Goal: Answer question/provide support

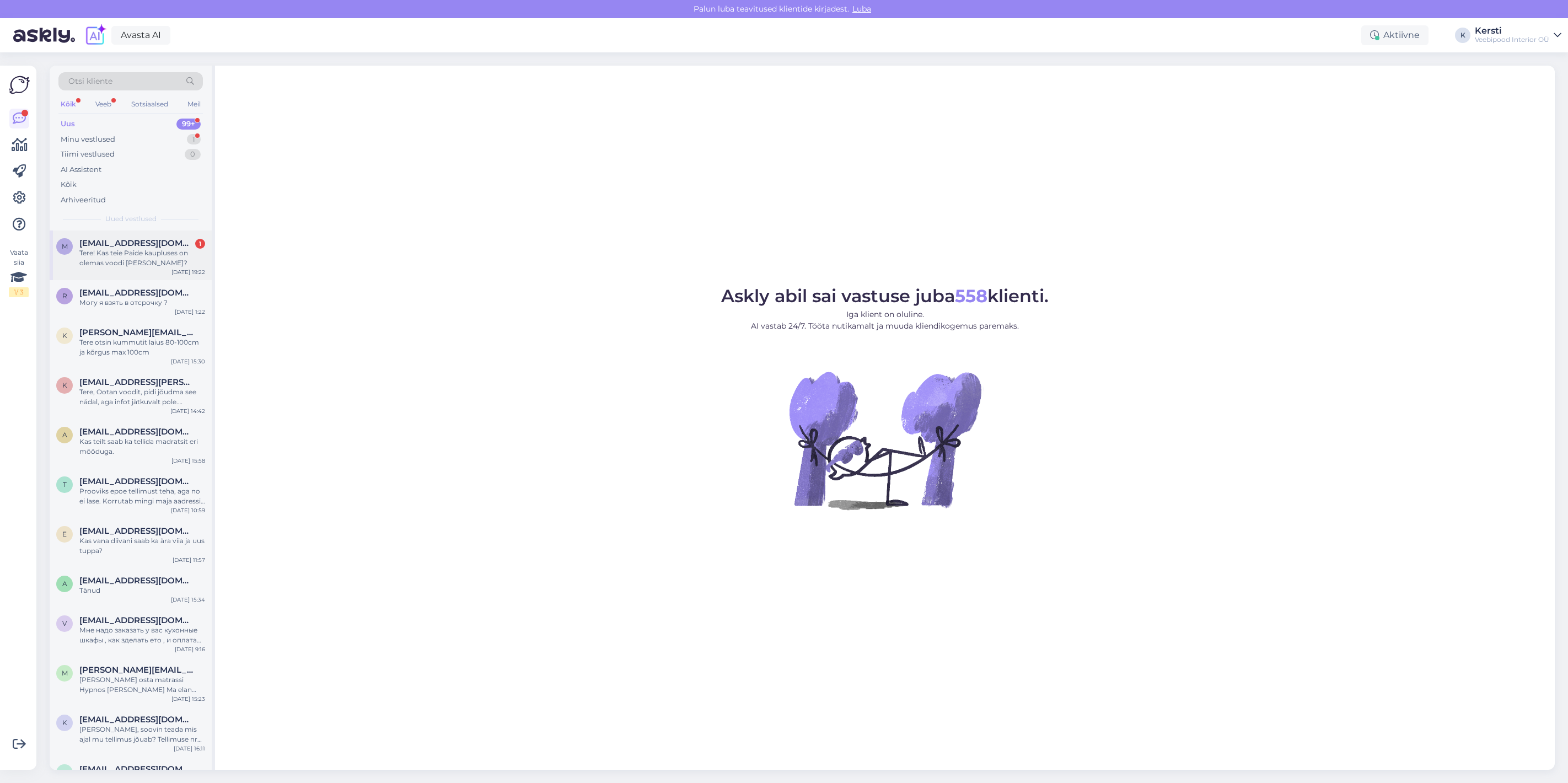
click at [150, 244] on span "[EMAIL_ADDRESS][DOMAIN_NAME]" at bounding box center [136, 243] width 114 height 10
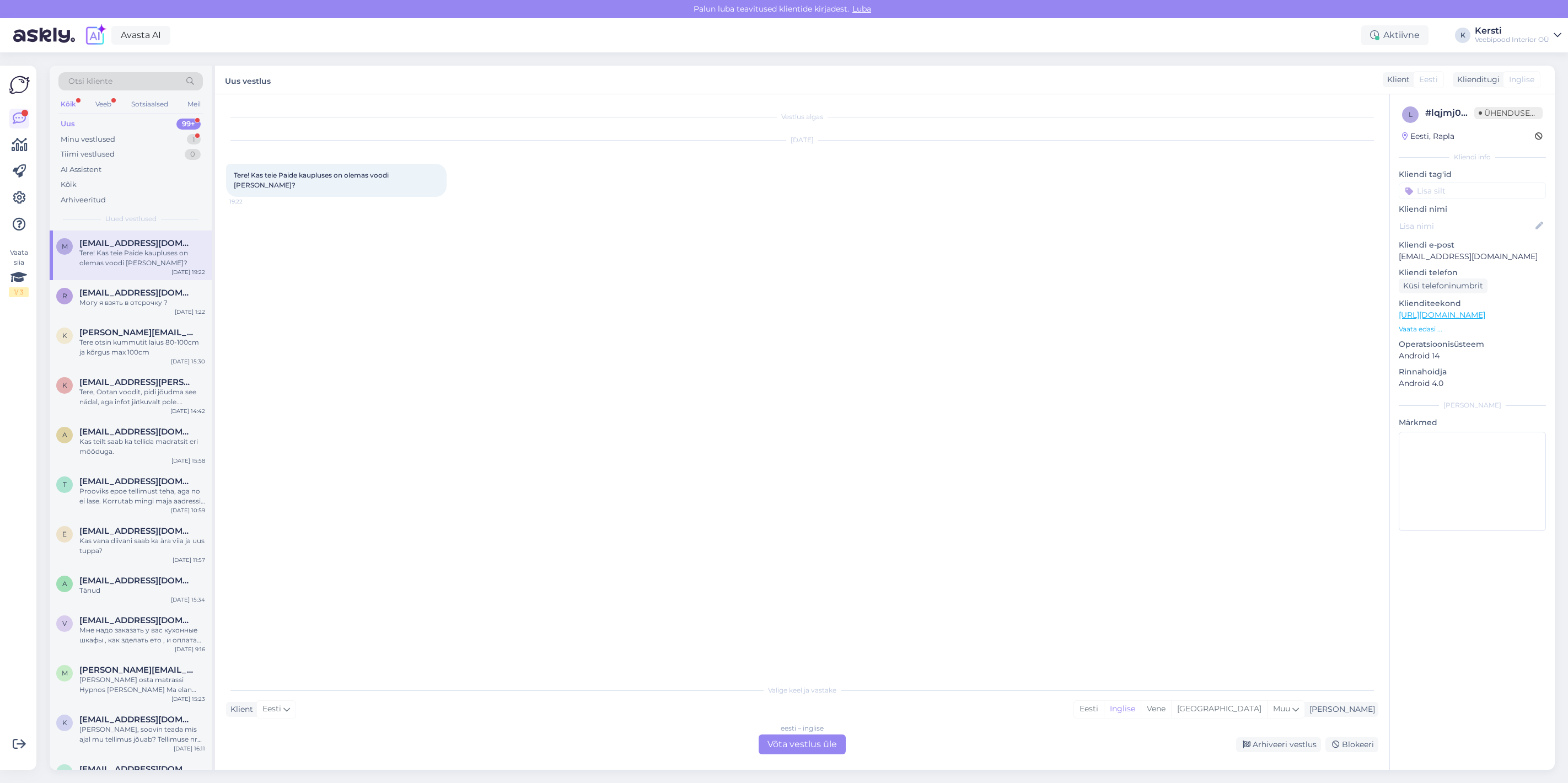
drag, startPoint x: 783, startPoint y: 745, endPoint x: 765, endPoint y: 745, distance: 18.0
click at [783, 745] on font "Võta vestlus üle" at bounding box center [802, 744] width 69 height 10
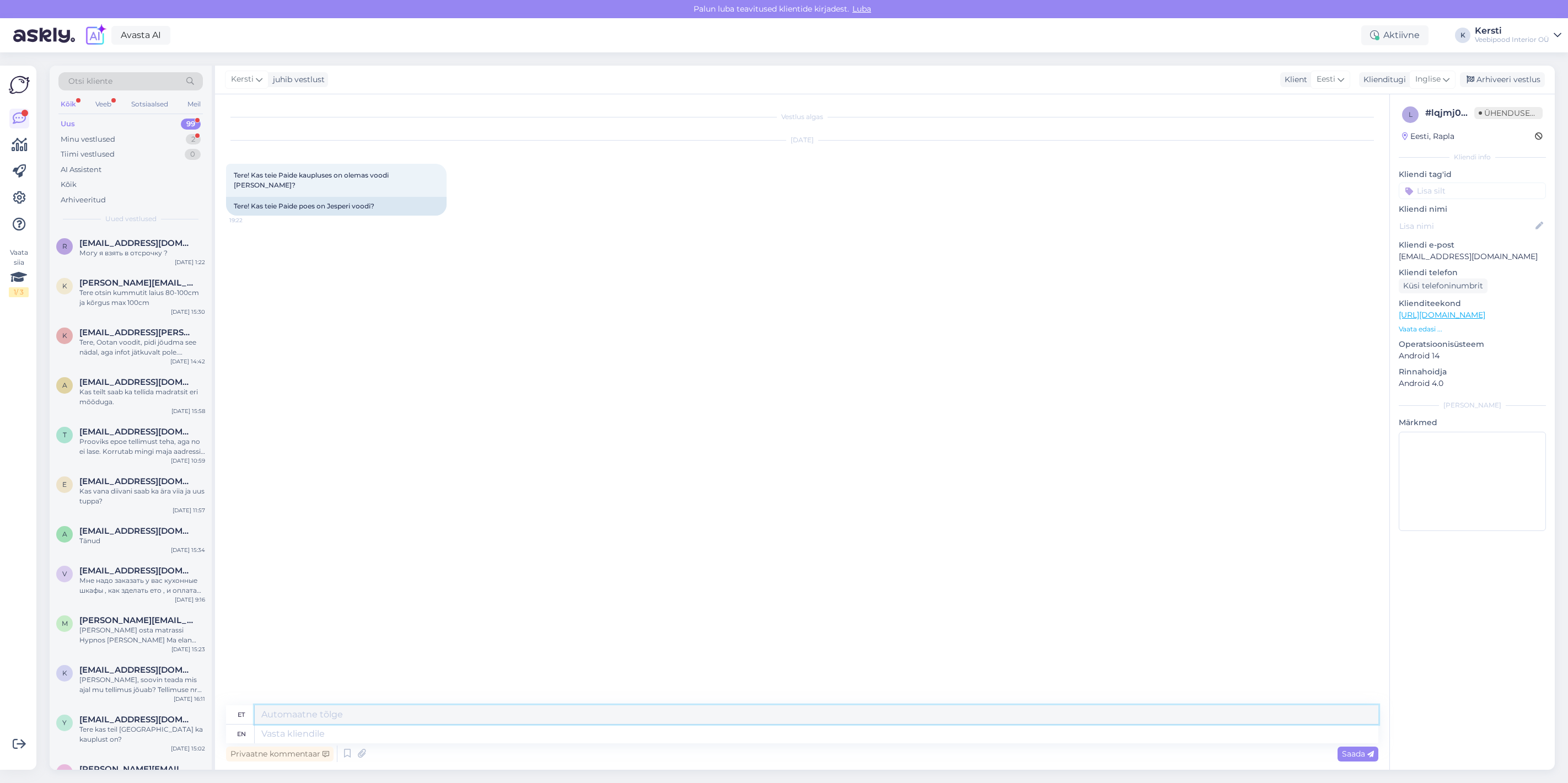
click at [349, 711] on textarea at bounding box center [816, 714] width 1124 height 19
click at [1444, 73] on icon at bounding box center [1446, 79] width 7 height 12
click at [1413, 185] on link "Eesti" at bounding box center [1407, 187] width 121 height 18
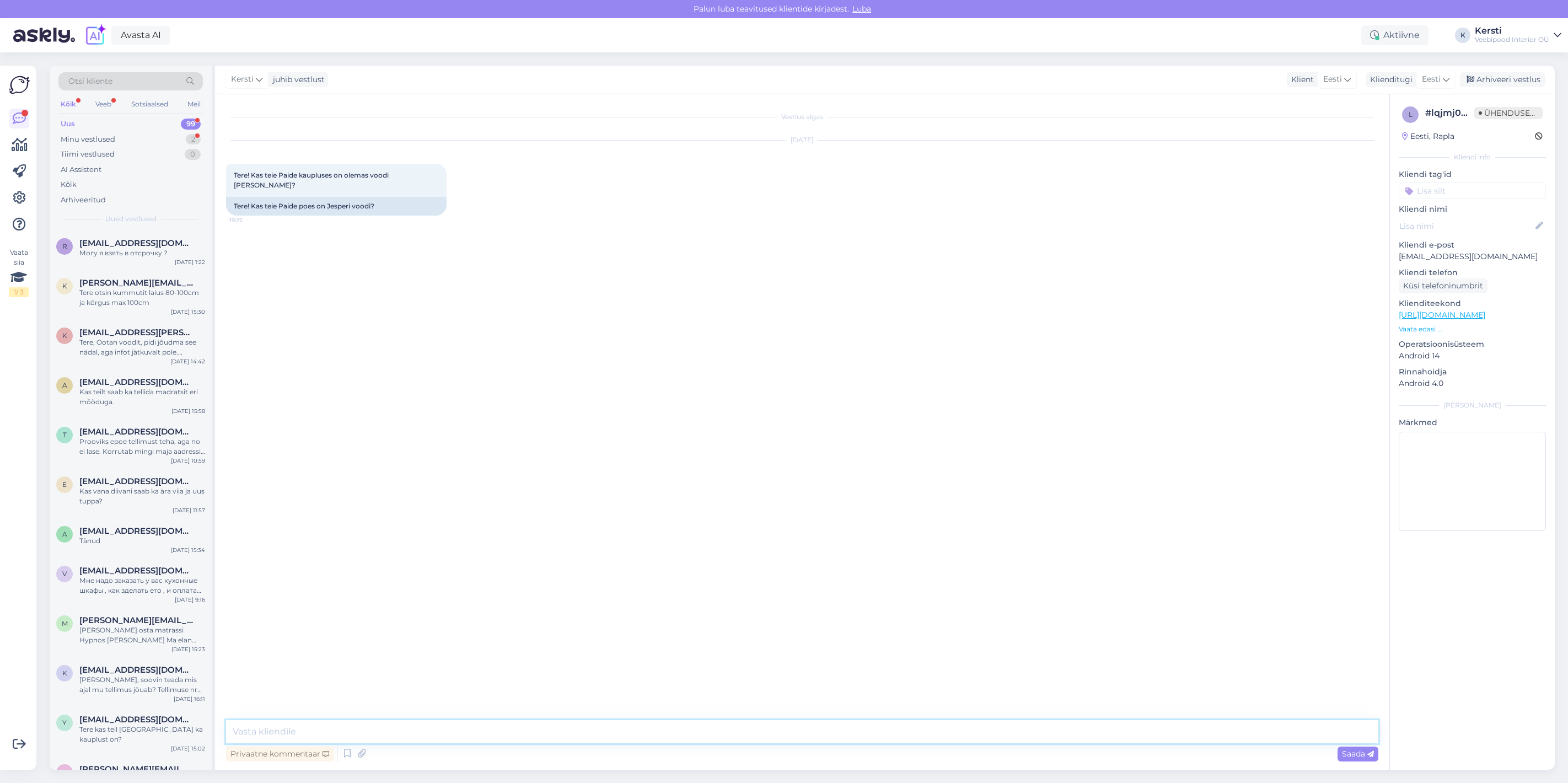
click at [453, 728] on textarea at bounding box center [802, 732] width 1152 height 23
type textarea "Tere, palun helistage Paide poodi 59172166"
click at [1363, 751] on font "Saada" at bounding box center [1354, 754] width 23 height 10
